Goal: Use online tool/utility: Utilize a website feature to perform a specific function

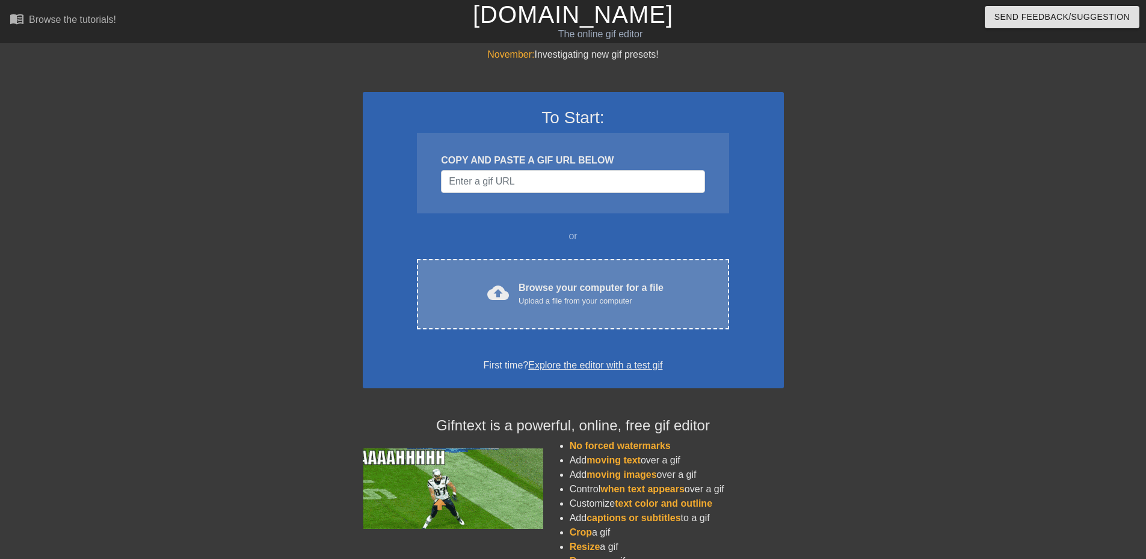
click at [596, 277] on div "cloud_upload Browse your computer for a file Upload a file from your computer C…" at bounding box center [573, 294] width 312 height 70
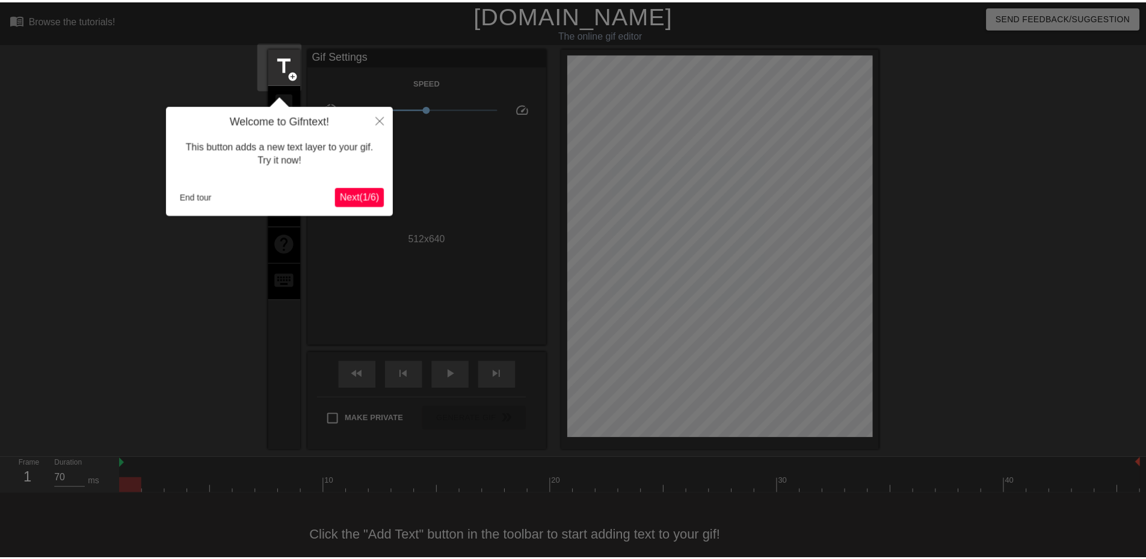
scroll to position [28, 0]
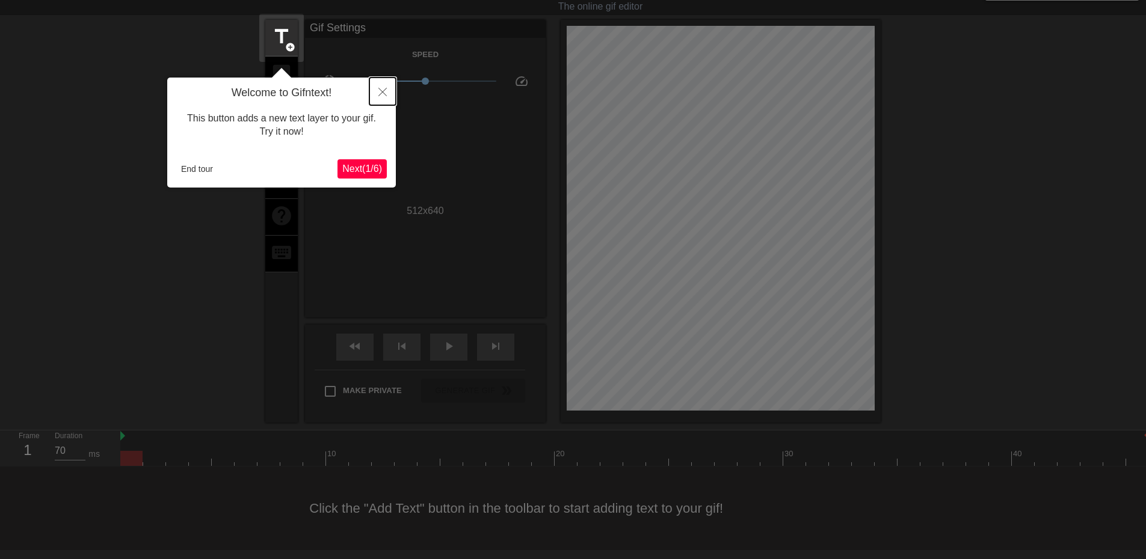
click at [381, 91] on icon "Close" at bounding box center [382, 92] width 8 height 8
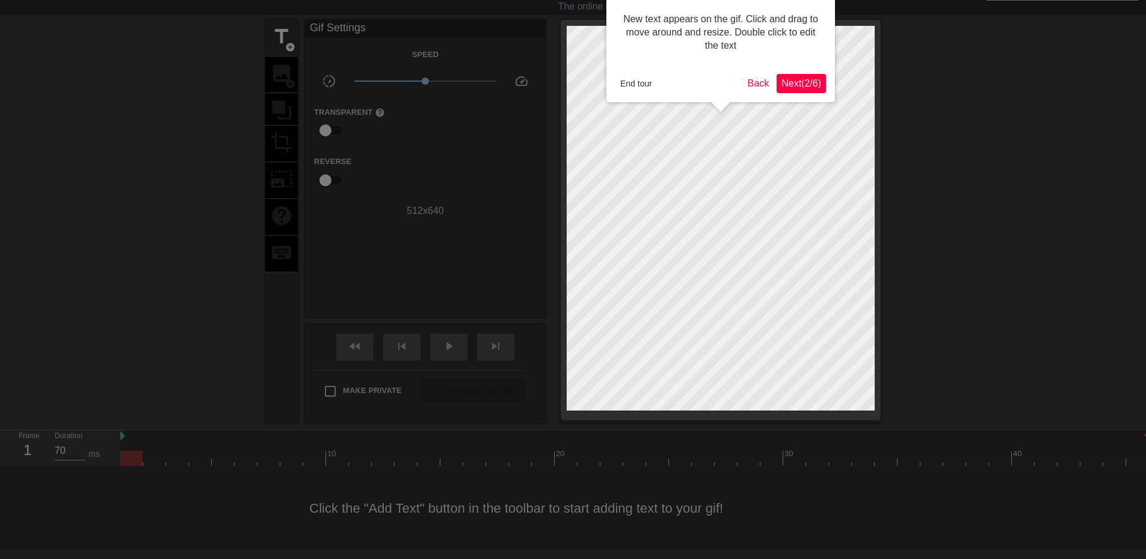
scroll to position [0, 0]
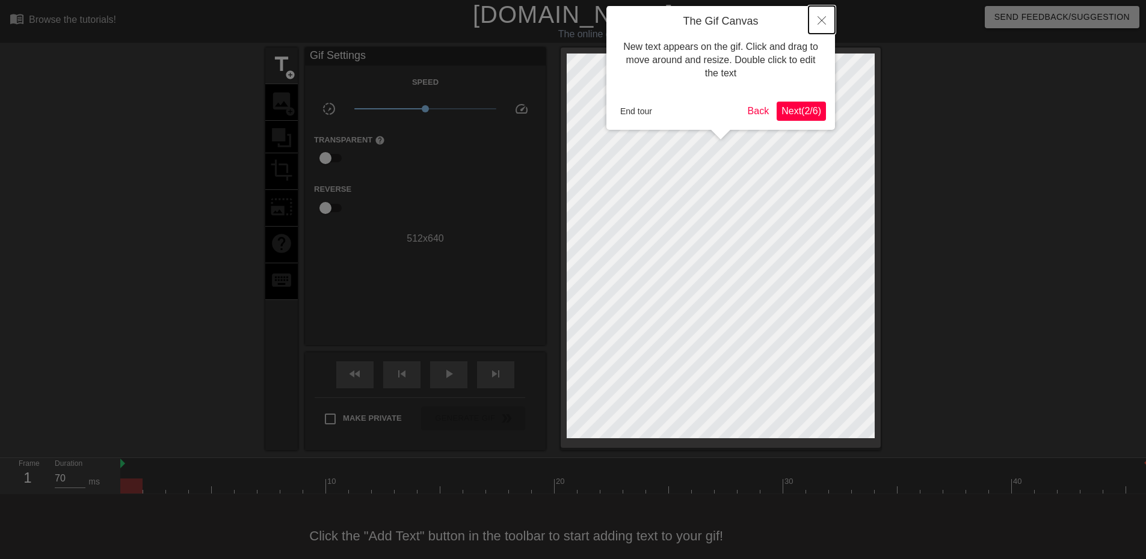
click at [818, 17] on icon "Close" at bounding box center [822, 20] width 8 height 8
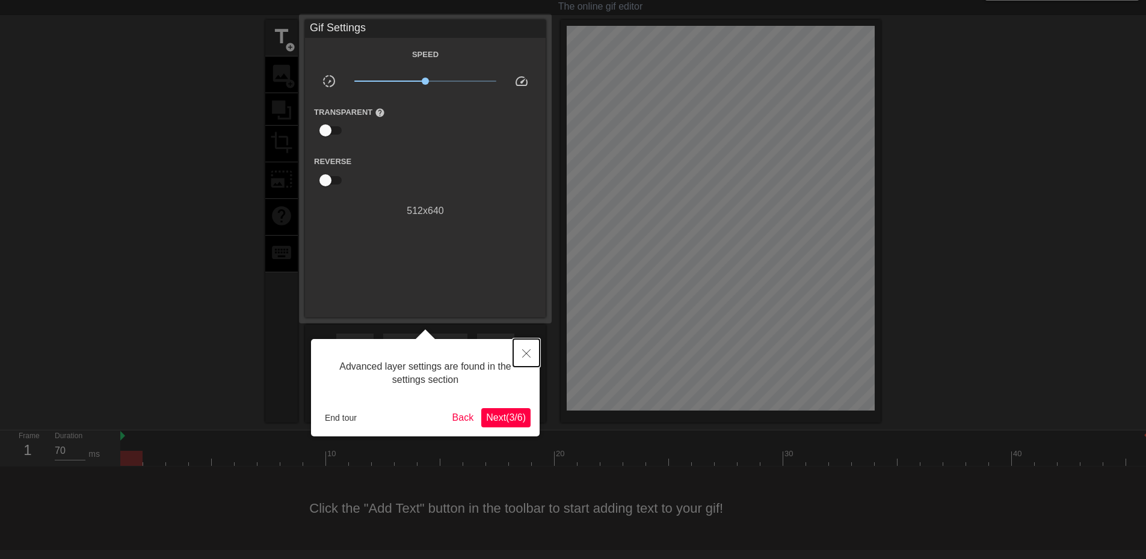
click at [524, 357] on icon "Close" at bounding box center [526, 354] width 8 height 8
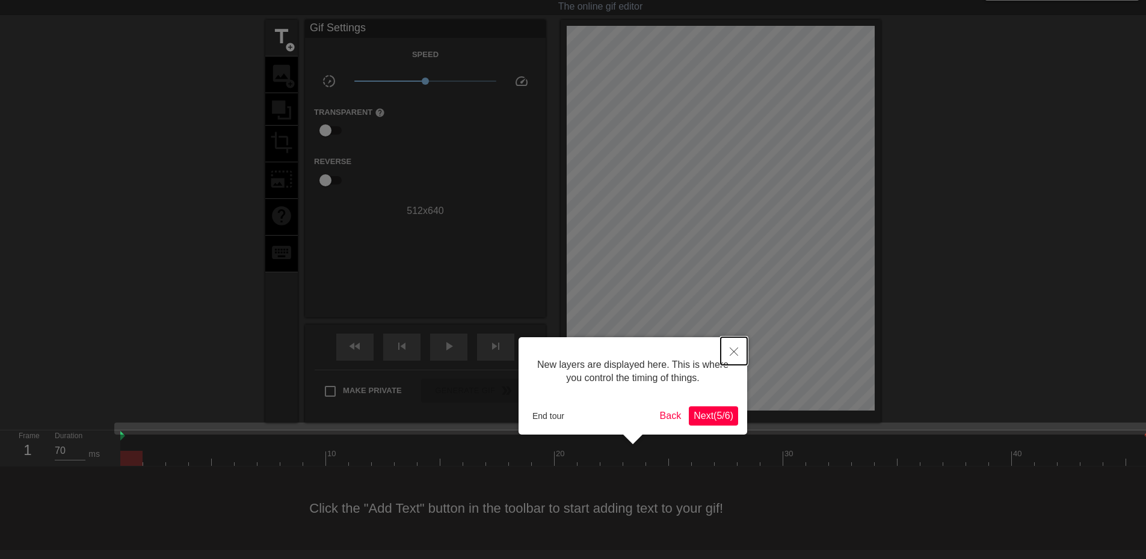
click at [730, 353] on icon "Close" at bounding box center [734, 352] width 8 height 8
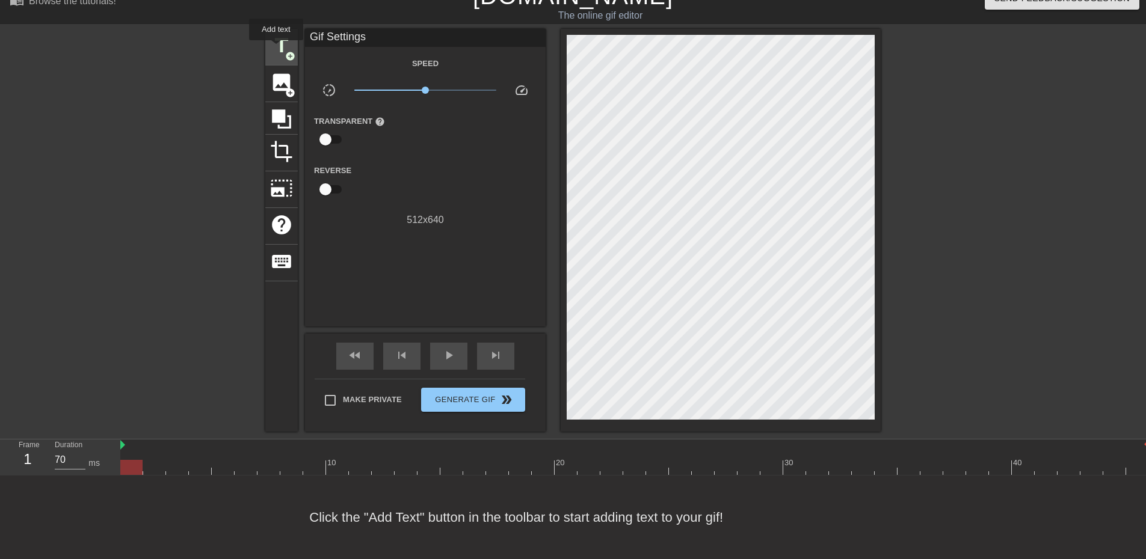
click at [277, 45] on span "title" at bounding box center [281, 45] width 23 height 23
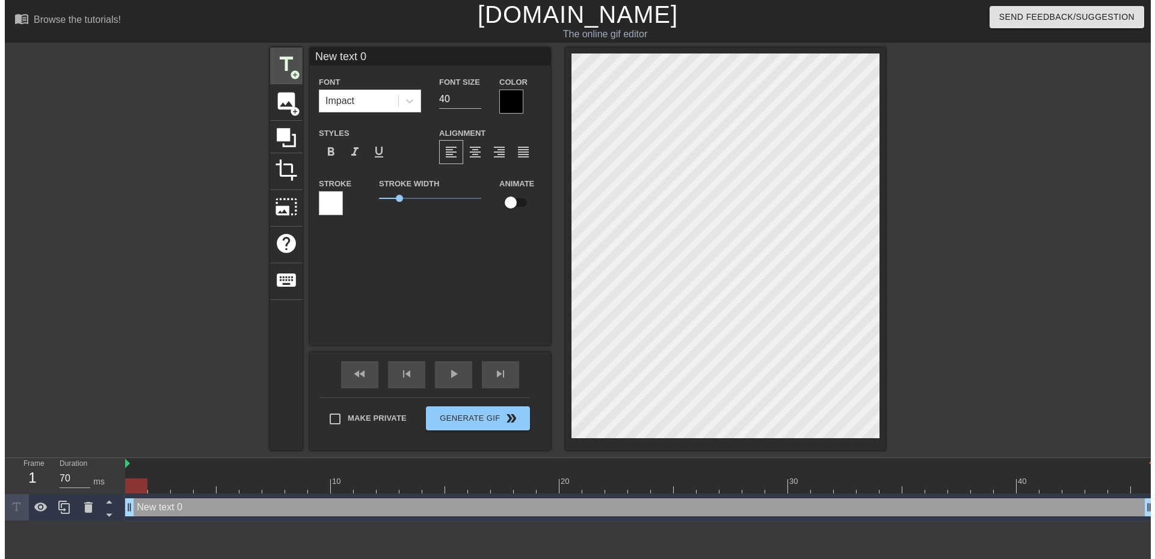
scroll to position [0, 0]
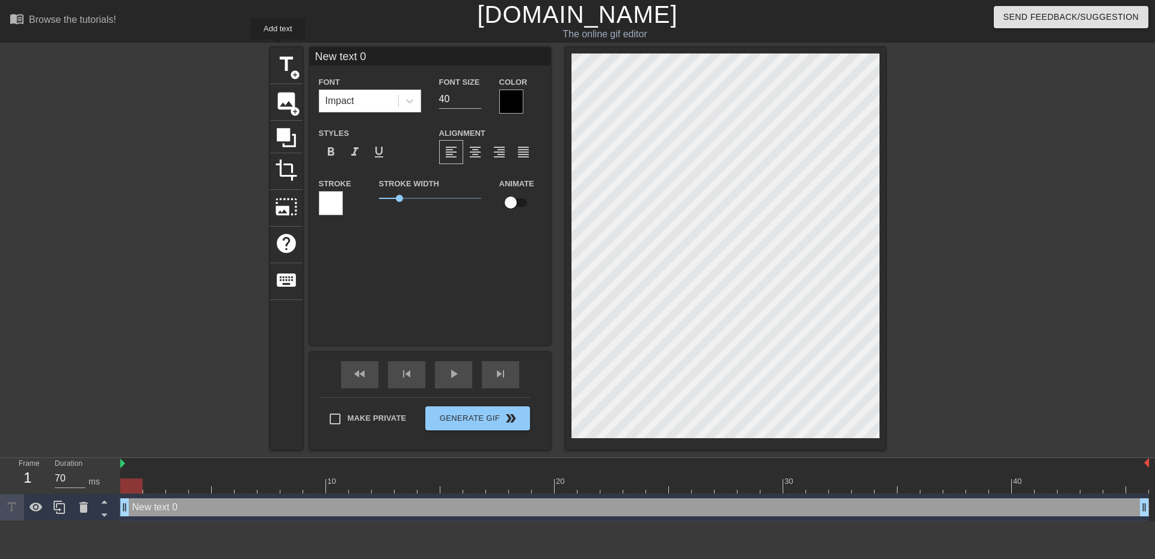
drag, startPoint x: 294, startPoint y: 49, endPoint x: 280, endPoint y: 47, distance: 13.5
click at [277, 48] on div "title add_circle image add_circle crop photo_size_select_large help keyboard Ne…" at bounding box center [577, 249] width 615 height 403
drag, startPoint x: 484, startPoint y: 56, endPoint x: 357, endPoint y: 53, distance: 127.6
click at [357, 53] on input "[PERSON_NAME] já mostrou ser miseravel" at bounding box center [430, 57] width 241 height 18
type input "Kapinha abandou o projecto"
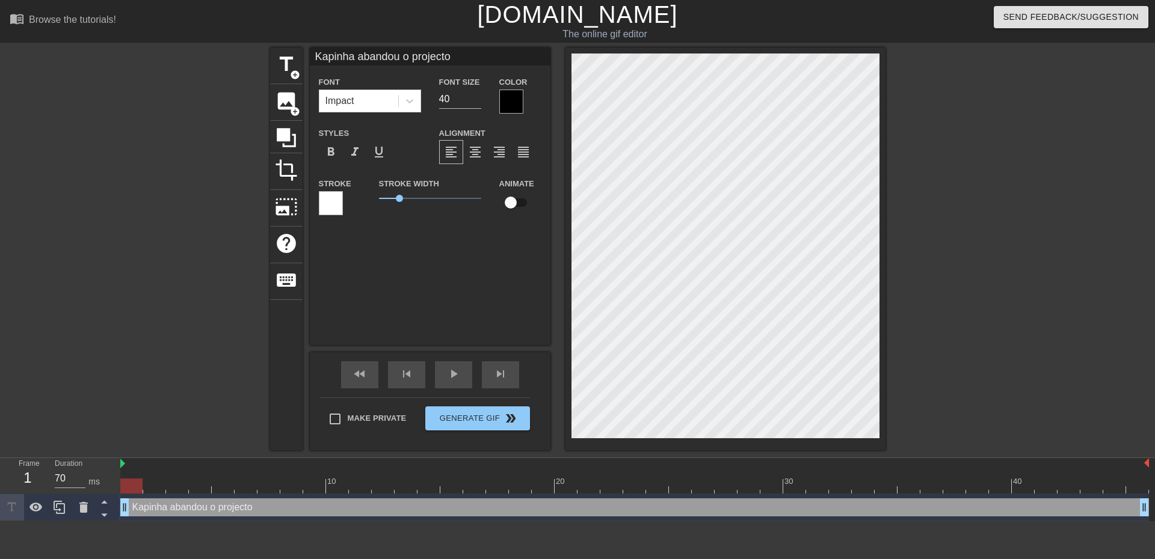
click at [510, 101] on div at bounding box center [511, 102] width 24 height 24
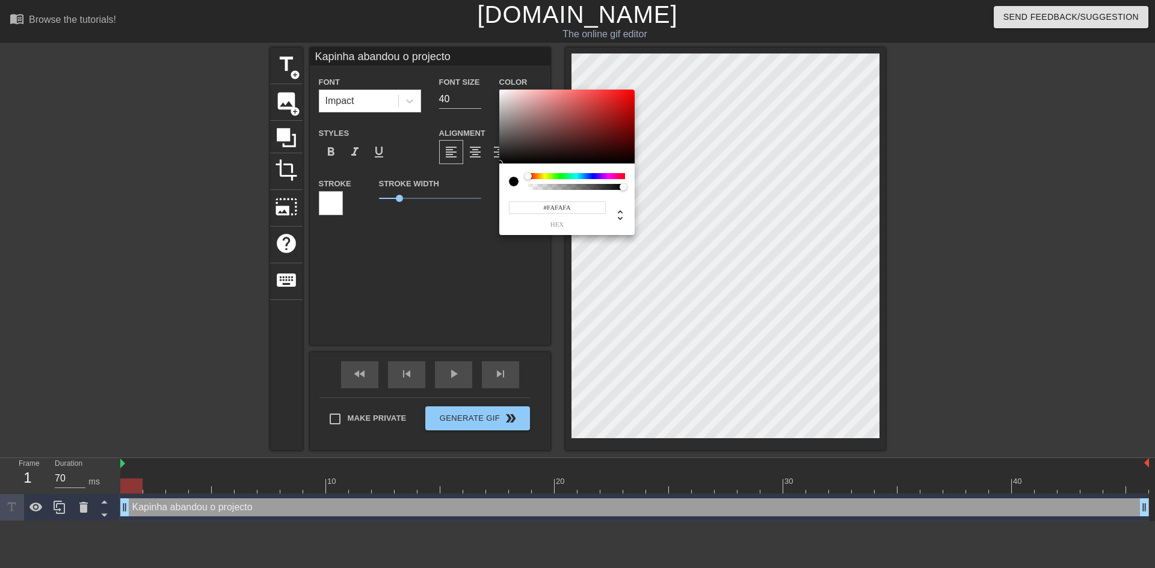
type input "#FFFFFF"
drag, startPoint x: 523, startPoint y: 113, endPoint x: 452, endPoint y: 59, distance: 89.3
click at [452, 59] on div "#FFFFFF hex" at bounding box center [577, 284] width 1155 height 568
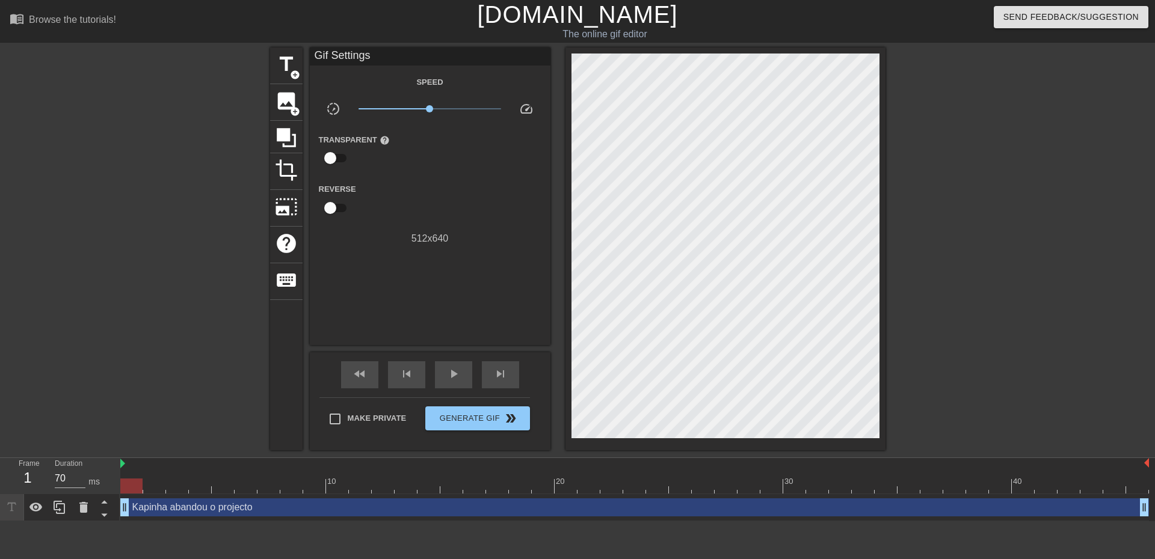
click at [526, 503] on div "Kapinha abandou o projecto drag_handle drag_handle" at bounding box center [634, 508] width 1029 height 18
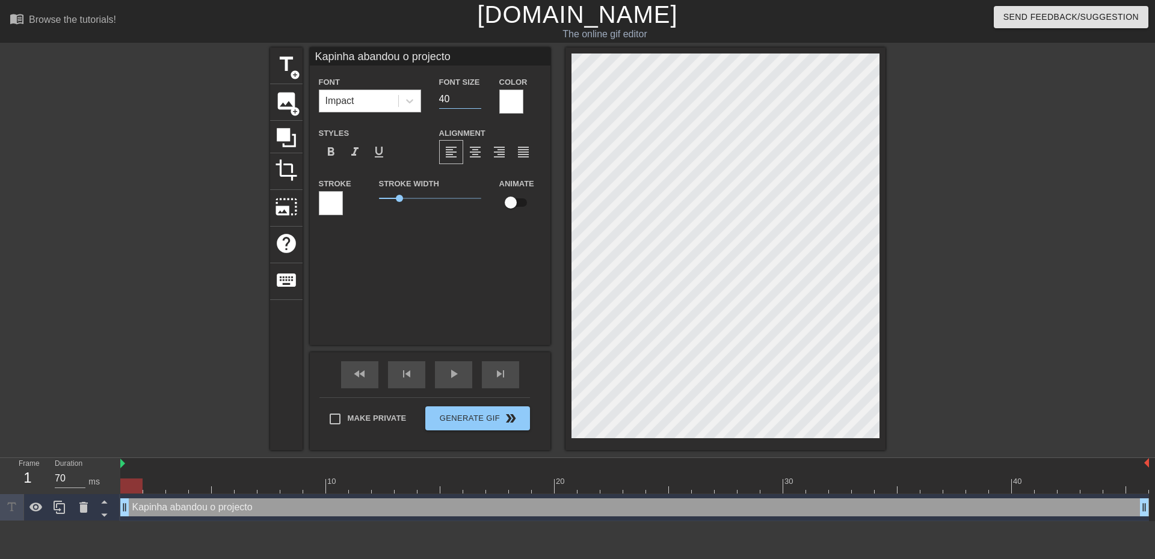
drag, startPoint x: 461, startPoint y: 97, endPoint x: 417, endPoint y: 89, distance: 45.2
click at [416, 90] on div "Font Impact Font Size 40 Color" at bounding box center [430, 94] width 241 height 39
drag, startPoint x: 460, startPoint y: 55, endPoint x: 356, endPoint y: 52, distance: 103.5
click at [356, 52] on input "Kapinha abandou o projecto" at bounding box center [430, 57] width 241 height 18
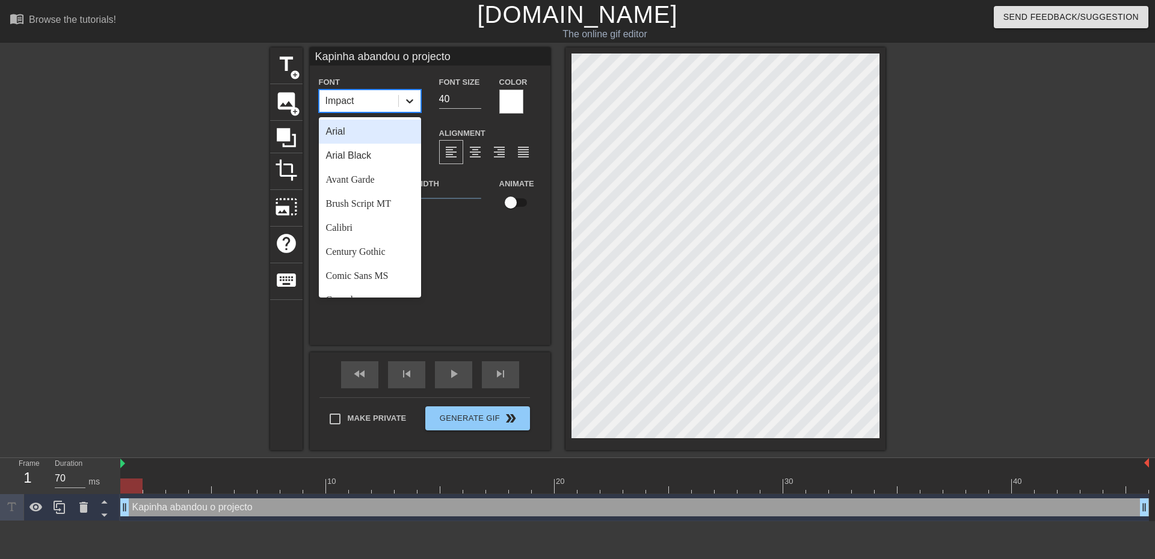
click at [413, 108] on div at bounding box center [410, 101] width 22 height 22
click at [365, 259] on div "Trebuchet MS" at bounding box center [370, 259] width 102 height 24
click at [412, 99] on icon at bounding box center [409, 101] width 7 height 4
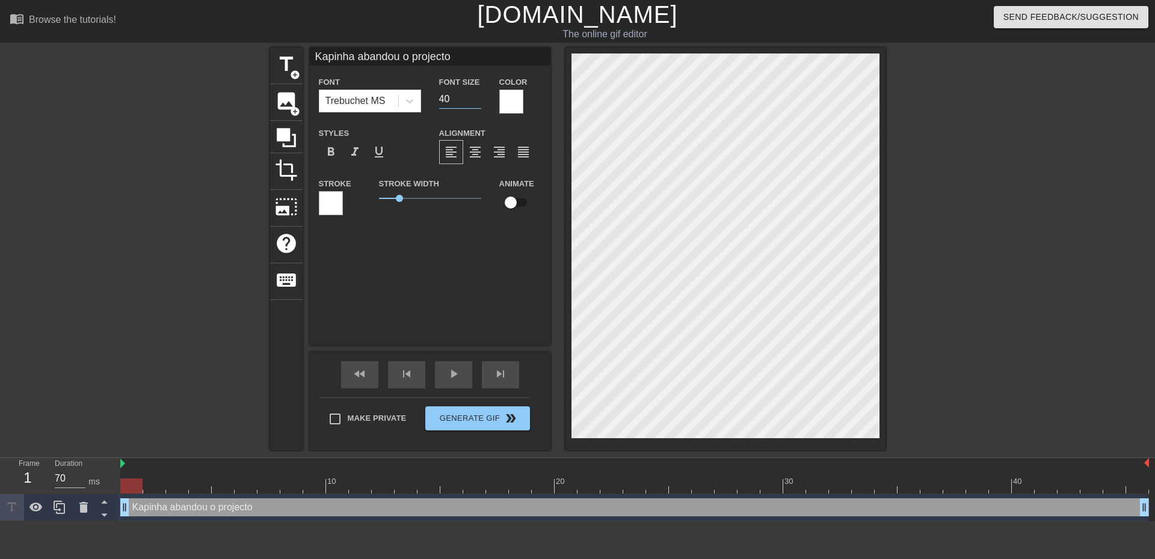
drag, startPoint x: 455, startPoint y: 96, endPoint x: 428, endPoint y: 96, distance: 27.7
click at [428, 96] on div "Font Trebuchet MS Font Size 40 Color" at bounding box center [430, 94] width 241 height 39
type input "30"
drag, startPoint x: 443, startPoint y: 50, endPoint x: 357, endPoint y: 52, distance: 86.6
click at [357, 52] on input "Kapinha abandou o projecto" at bounding box center [430, 57] width 241 height 18
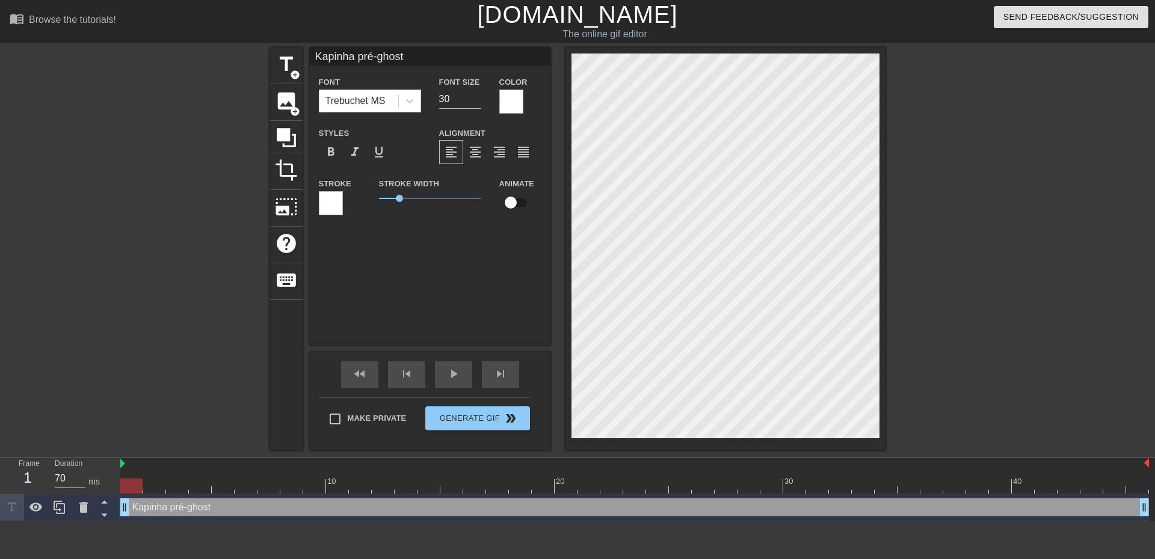
click at [358, 52] on input "Kapinha pré-ghost" at bounding box center [430, 57] width 241 height 18
click at [466, 234] on div "Kapinha ja deu aquele pré-ghost Font Trebuchet MS Font Size 30 Color Styles for…" at bounding box center [430, 197] width 241 height 298
click at [277, 103] on span "image" at bounding box center [286, 101] width 23 height 23
click at [286, 66] on span "title" at bounding box center [286, 64] width 23 height 23
type input "New text 2"
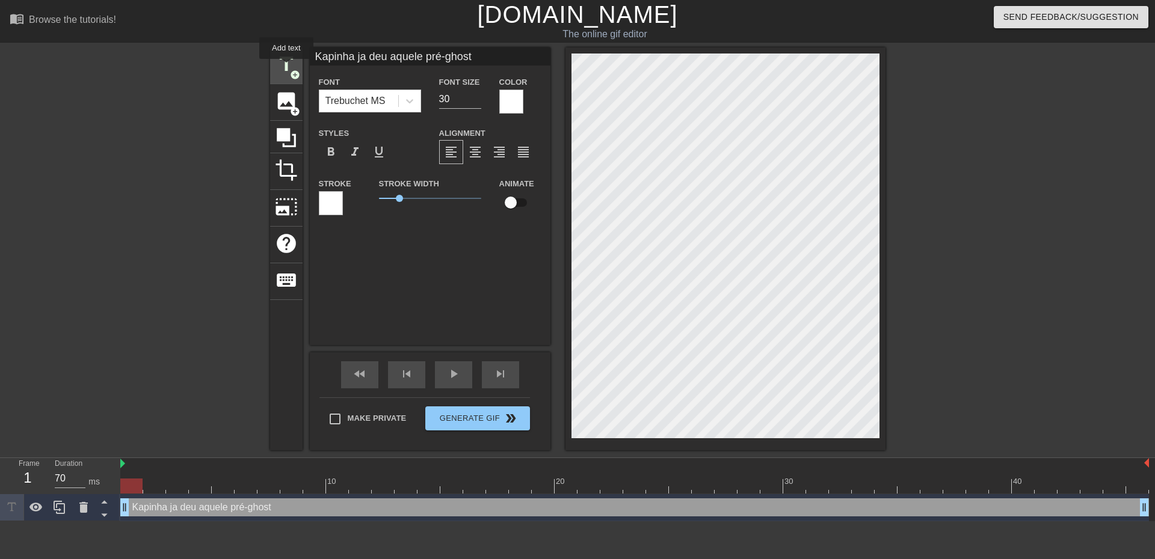
type input "40"
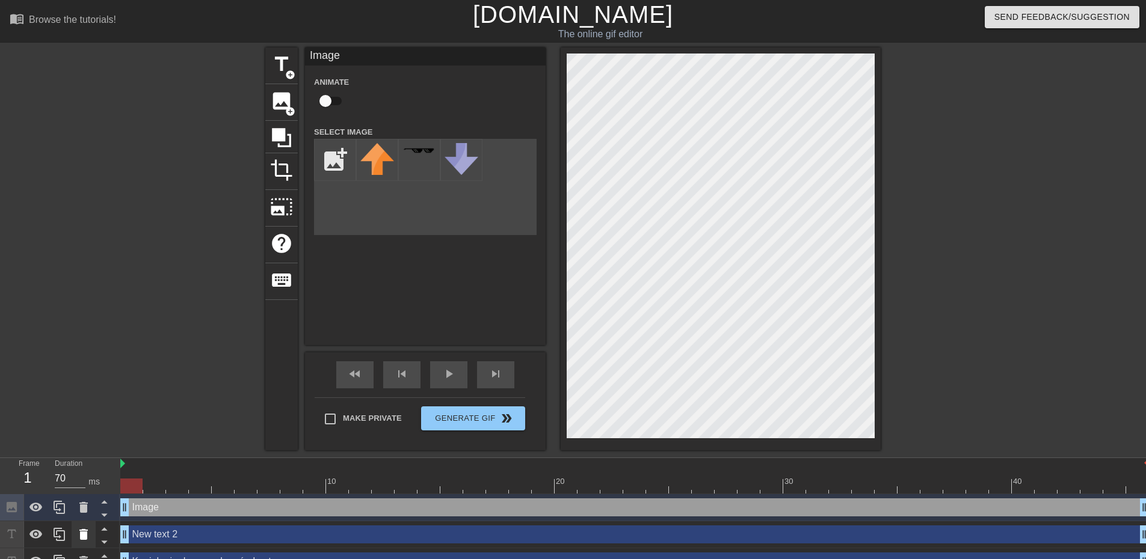
click at [88, 534] on icon at bounding box center [83, 535] width 14 height 14
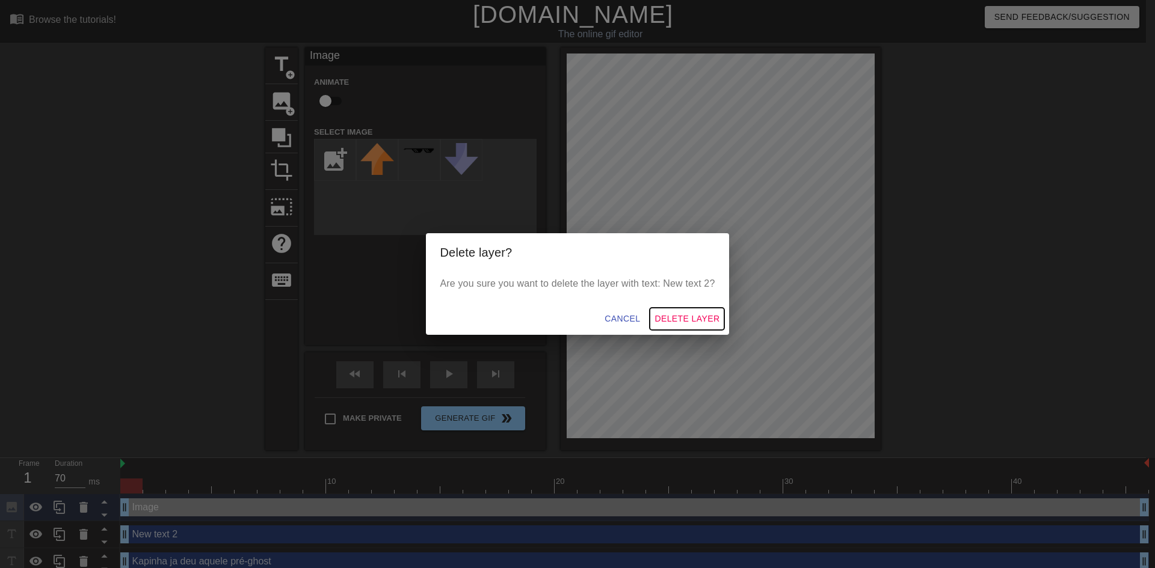
click at [666, 319] on span "Delete Layer" at bounding box center [686, 319] width 65 height 15
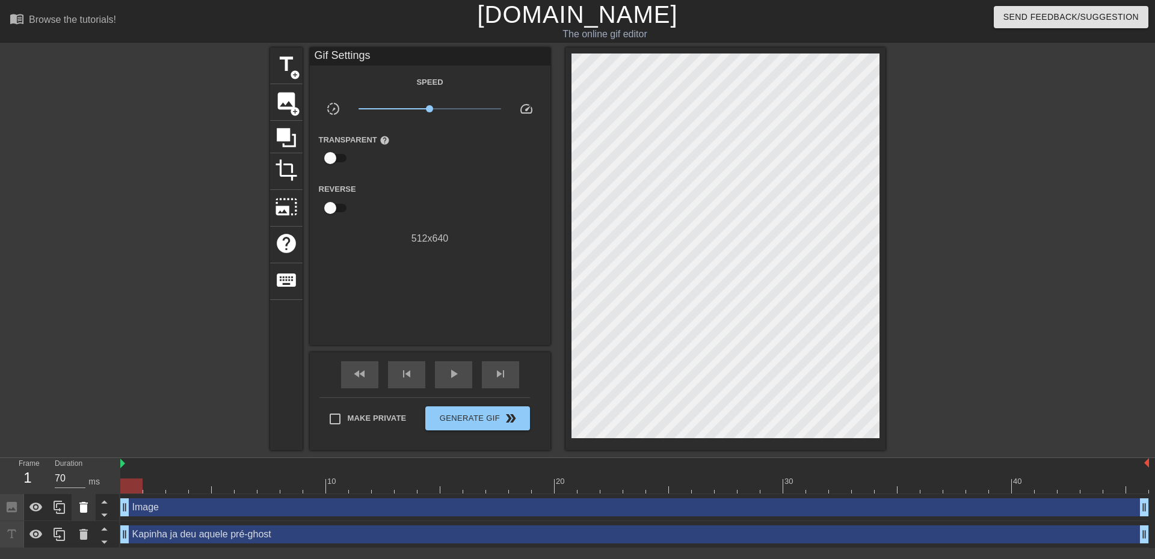
click at [90, 508] on icon at bounding box center [83, 507] width 14 height 14
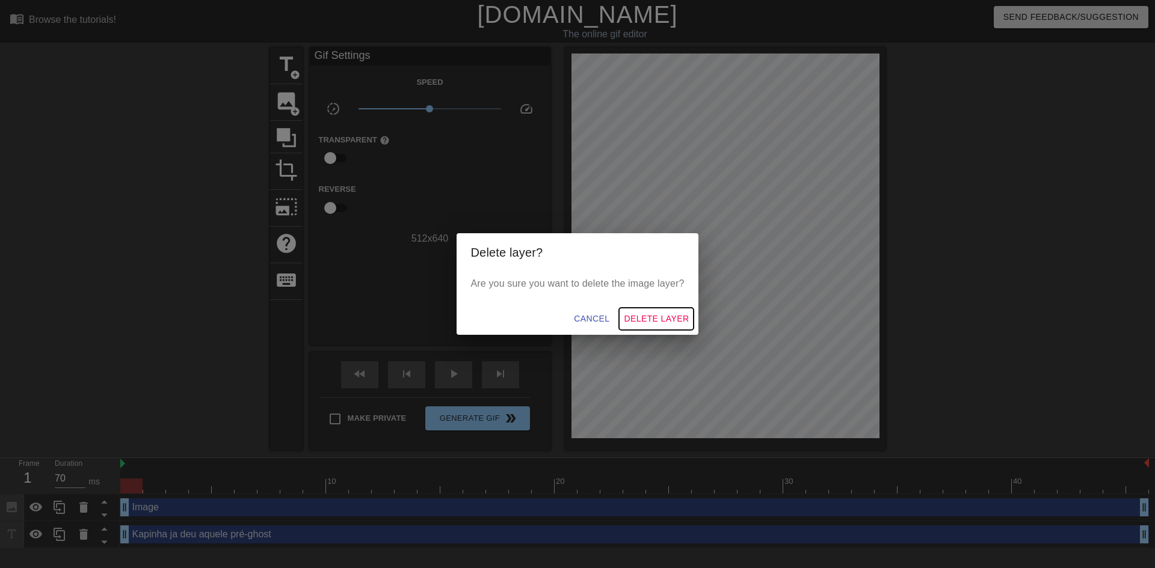
click at [650, 319] on span "Delete Layer" at bounding box center [656, 319] width 65 height 15
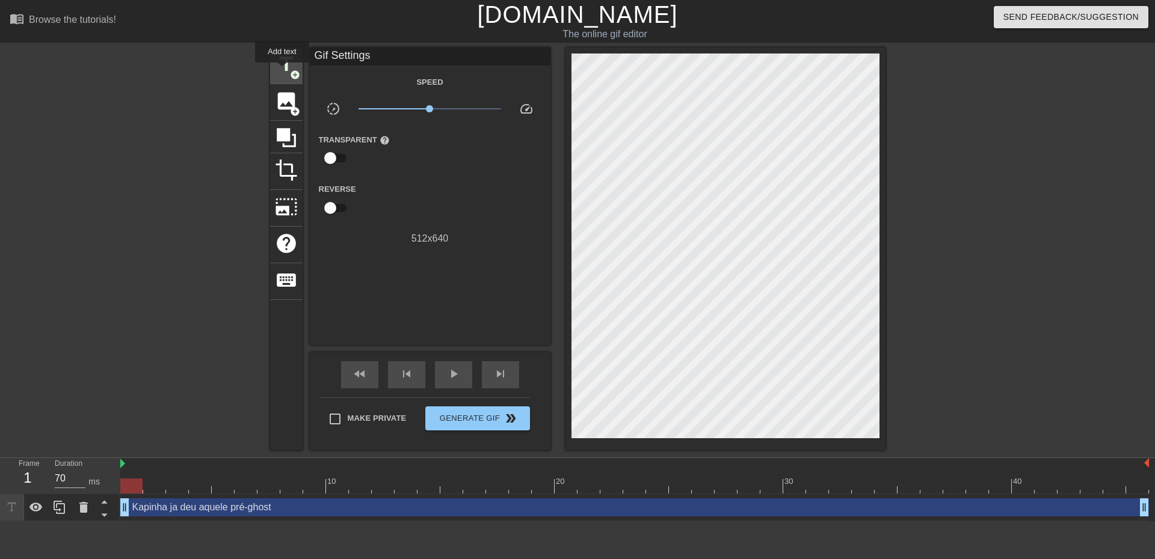
click at [282, 71] on span "title" at bounding box center [286, 64] width 23 height 23
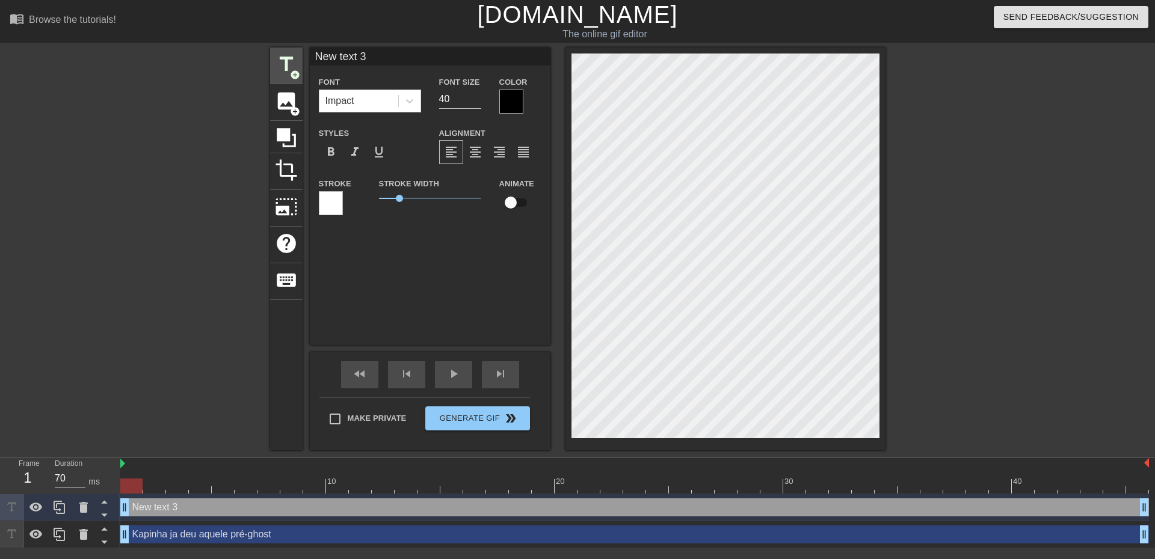
drag, startPoint x: 329, startPoint y: 59, endPoint x: 290, endPoint y: 51, distance: 40.0
click at [287, 53] on div "title add_circle image add_circle crop photo_size_select_large help keyboard Ne…" at bounding box center [577, 249] width 615 height 403
type input "Quem é o proximo?"
drag, startPoint x: 436, startPoint y: 99, endPoint x: 422, endPoint y: 99, distance: 14.4
click at [425, 99] on div "Font Impact Font Size 40 Color" at bounding box center [430, 94] width 241 height 39
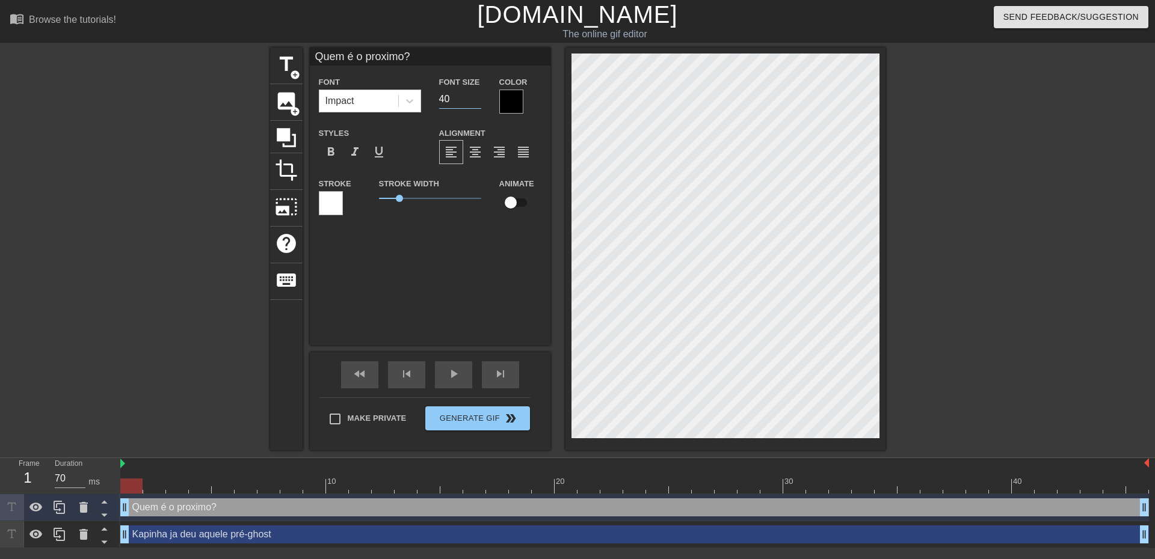
click at [515, 101] on div at bounding box center [511, 102] width 24 height 24
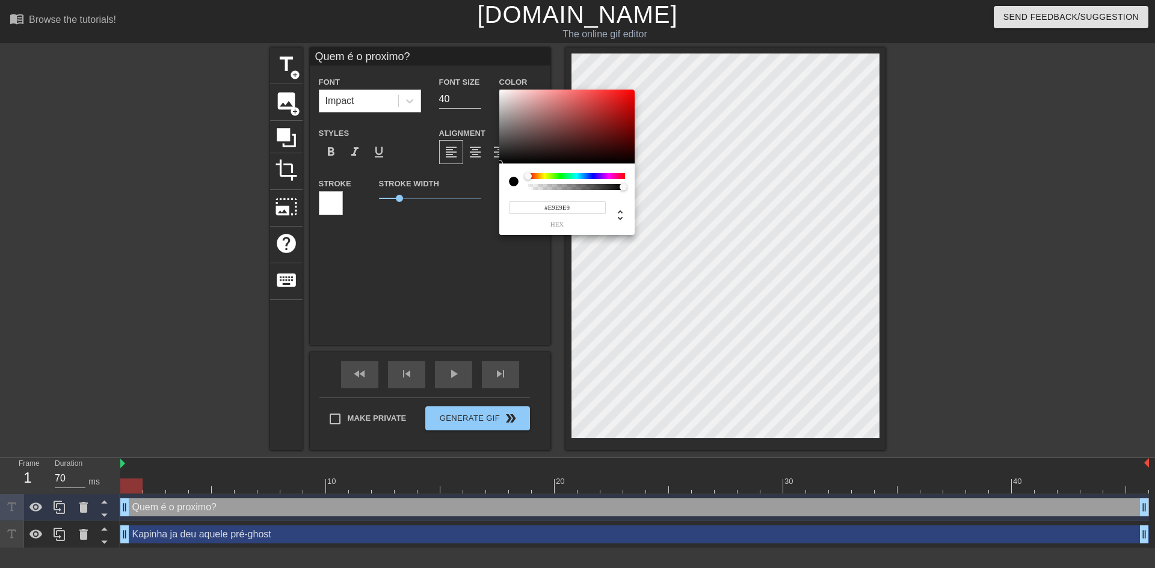
type input "#FFFFFF"
drag, startPoint x: 513, startPoint y: 140, endPoint x: 479, endPoint y: 54, distance: 92.9
click at [479, 53] on div "#FFFFFF hex" at bounding box center [577, 284] width 1155 height 568
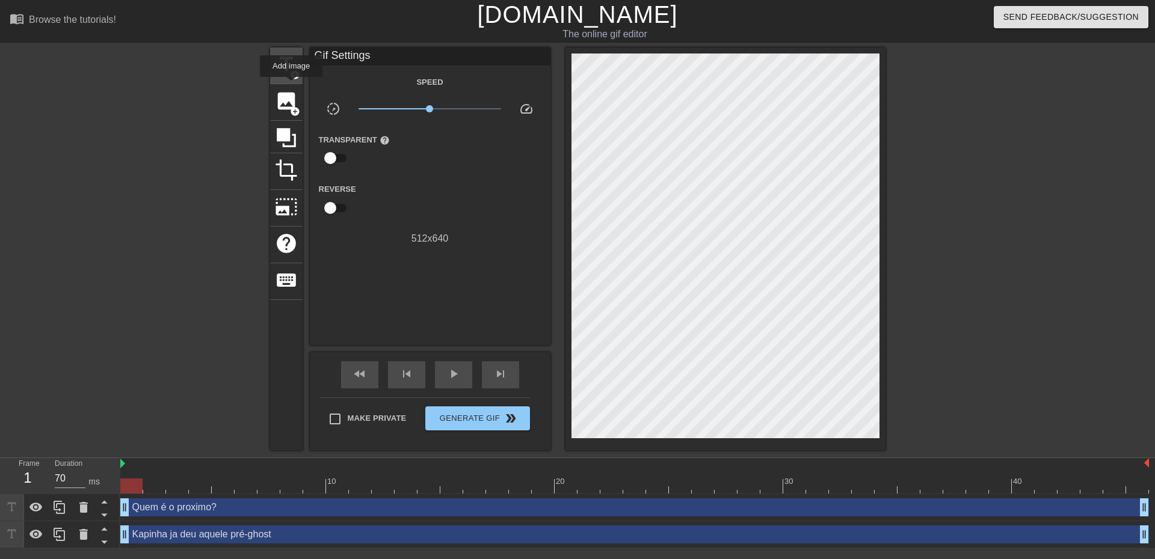
click at [280, 69] on span "title" at bounding box center [286, 64] width 23 height 23
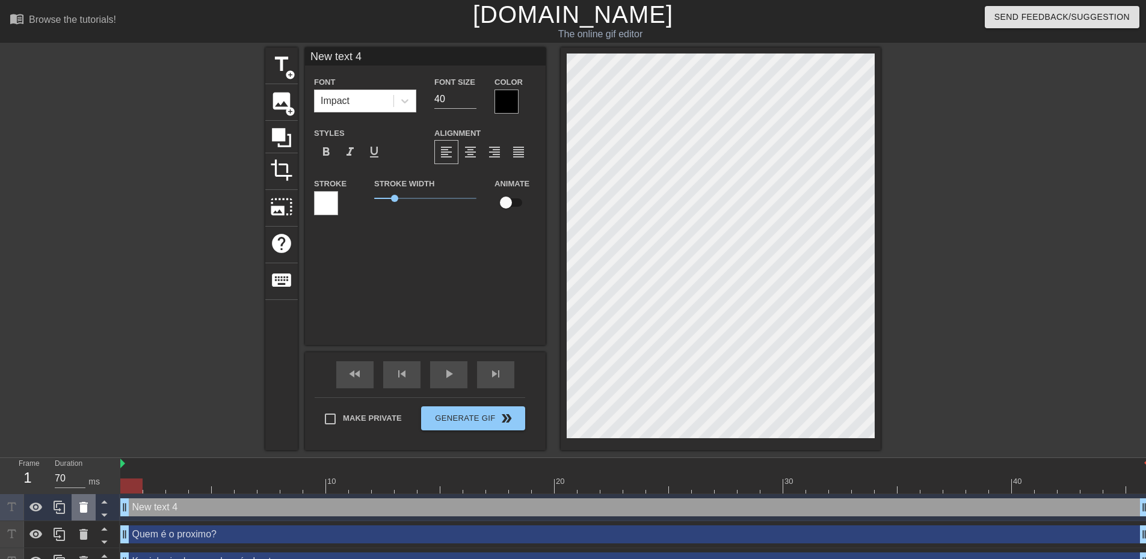
click at [82, 507] on icon at bounding box center [83, 507] width 8 height 11
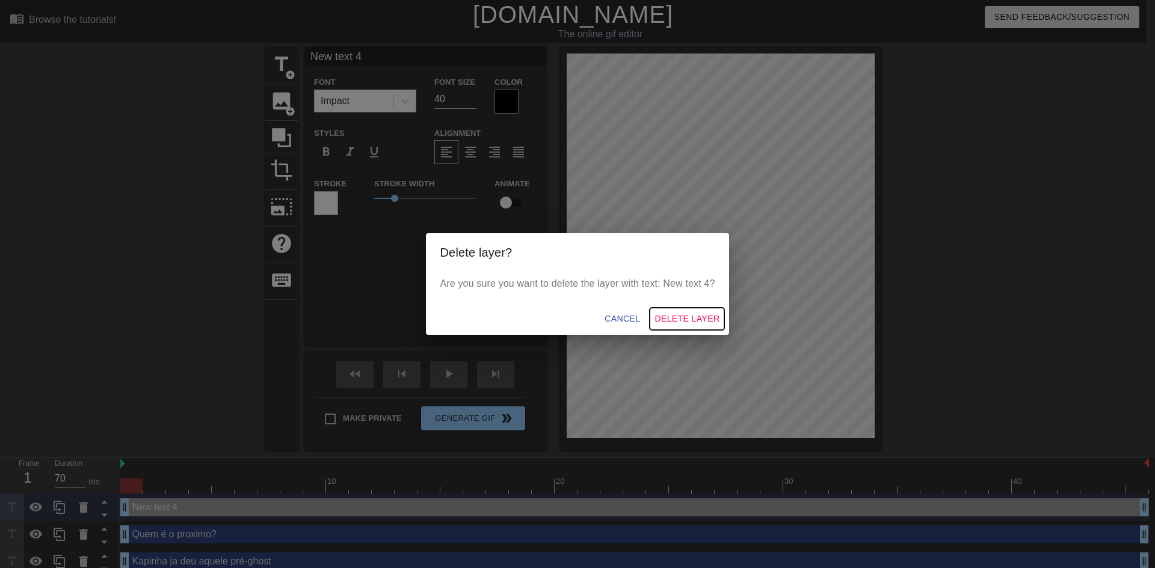
click at [679, 316] on span "Delete Layer" at bounding box center [686, 319] width 65 height 15
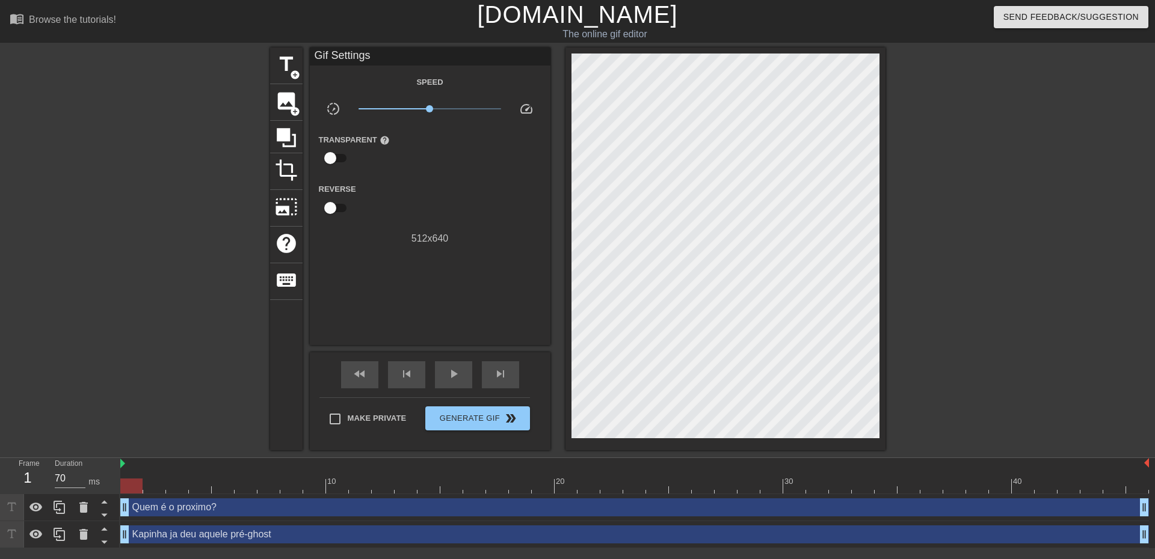
click at [291, 509] on div "Quem é o proximo? drag_handle drag_handle" at bounding box center [634, 508] width 1029 height 18
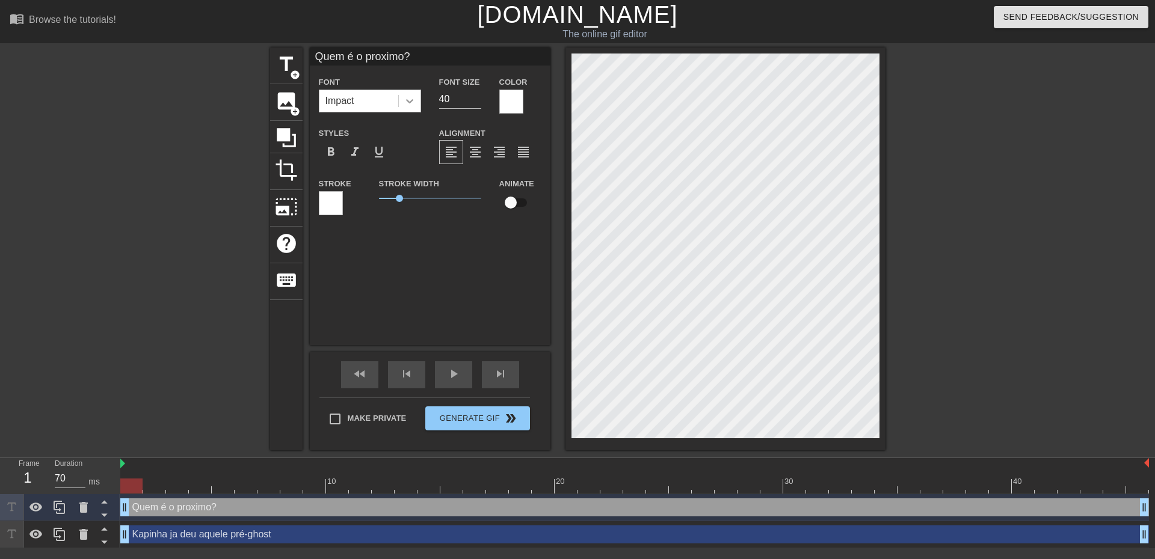
click at [410, 103] on icon at bounding box center [410, 101] width 12 height 12
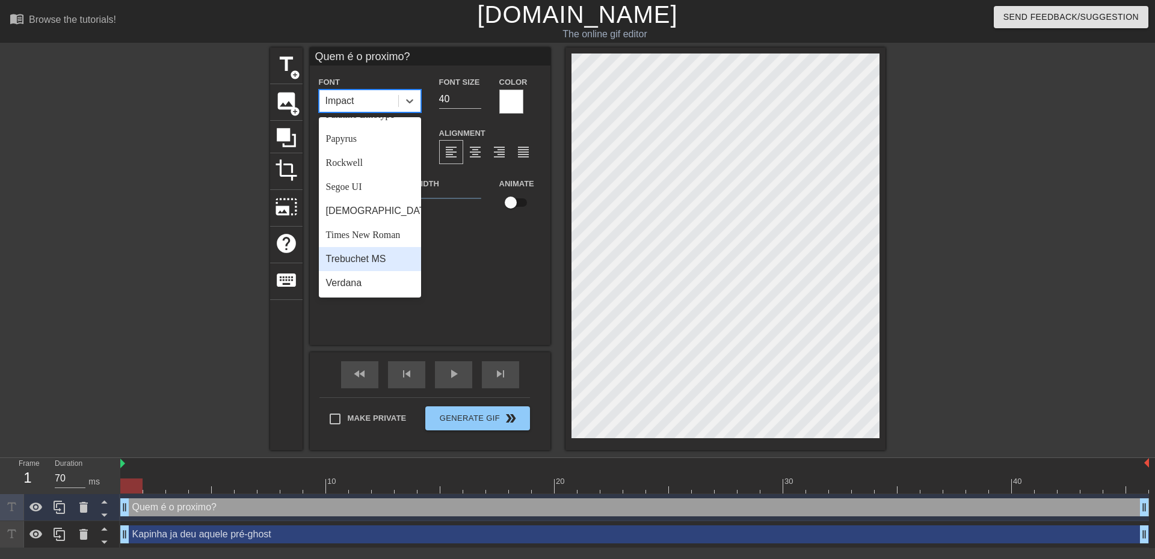
click at [375, 257] on div "Trebuchet MS" at bounding box center [370, 259] width 102 height 24
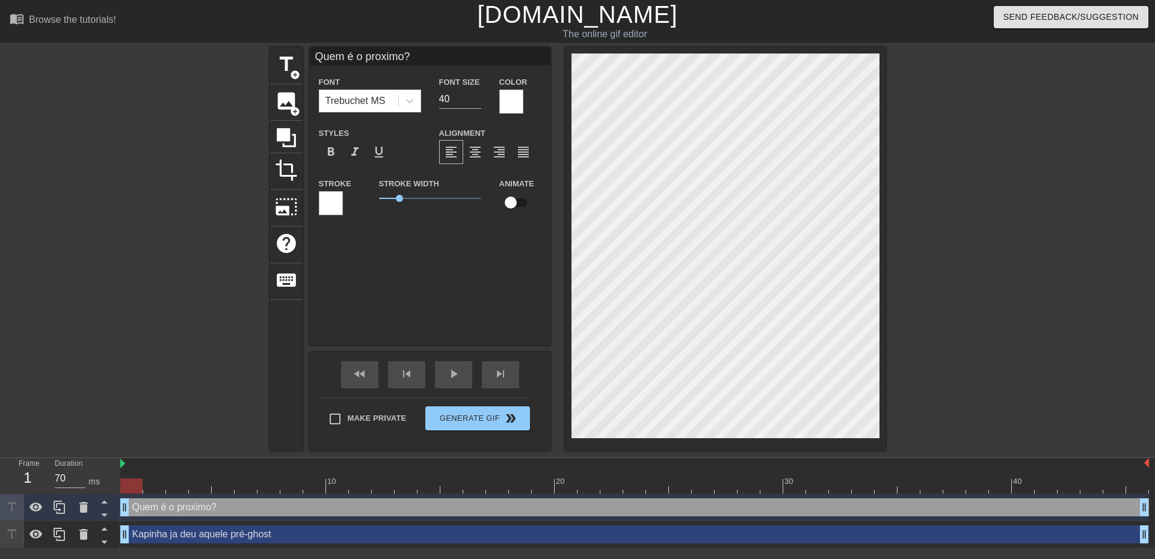
click at [1008, 191] on div at bounding box center [990, 228] width 180 height 361
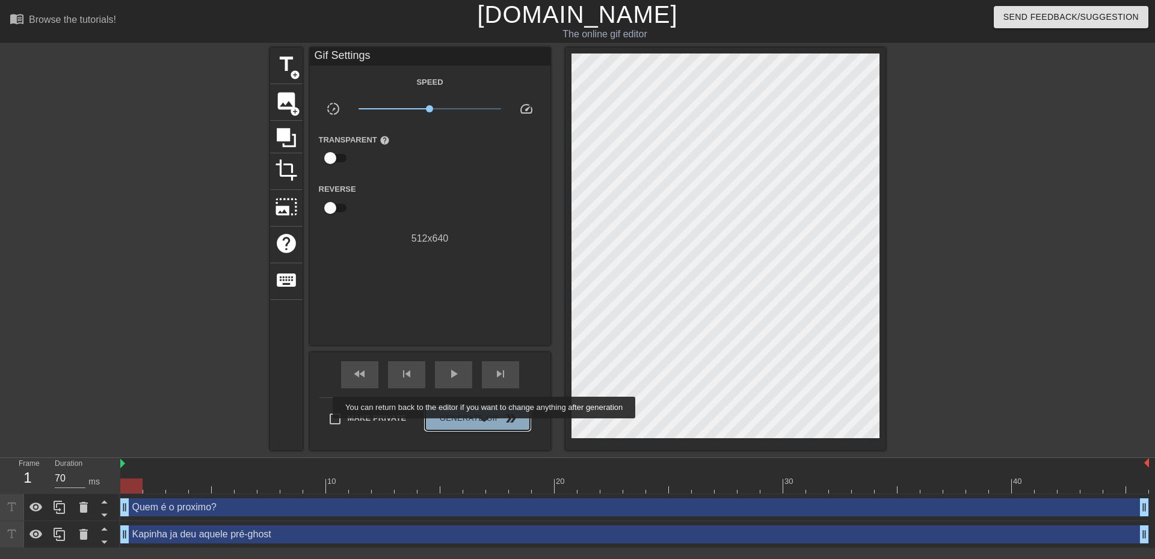
click at [485, 427] on button "Generate Gif double_arrow" at bounding box center [477, 419] width 104 height 24
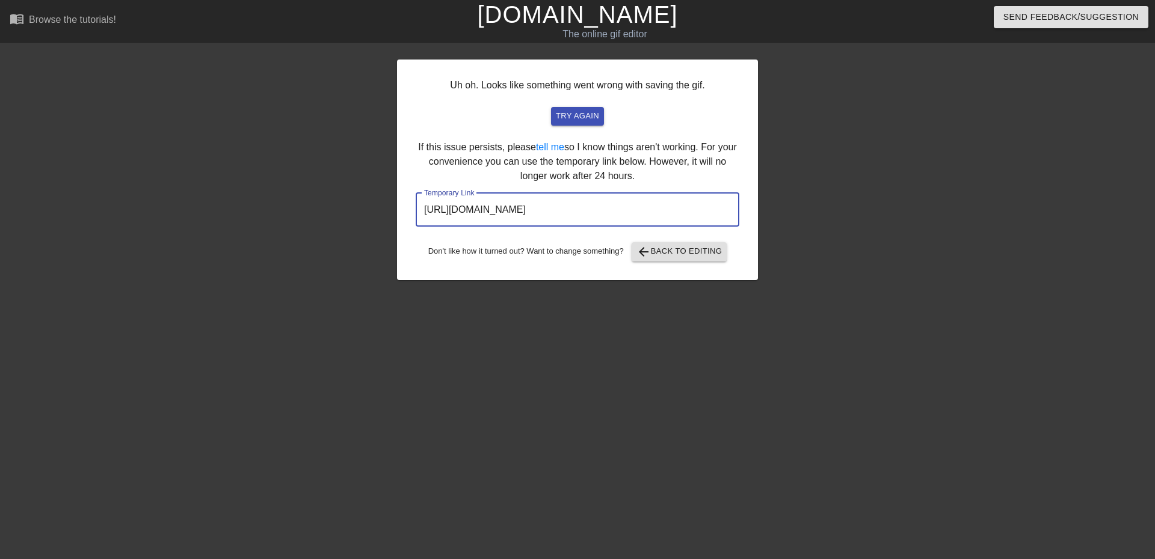
drag, startPoint x: 689, startPoint y: 208, endPoint x: 399, endPoint y: 195, distance: 290.8
click at [354, 202] on div "Uh oh. Looks like something went wrong with saving the gif. try again If this i…" at bounding box center [577, 228] width 1155 height 361
